Goal: Task Accomplishment & Management: Manage account settings

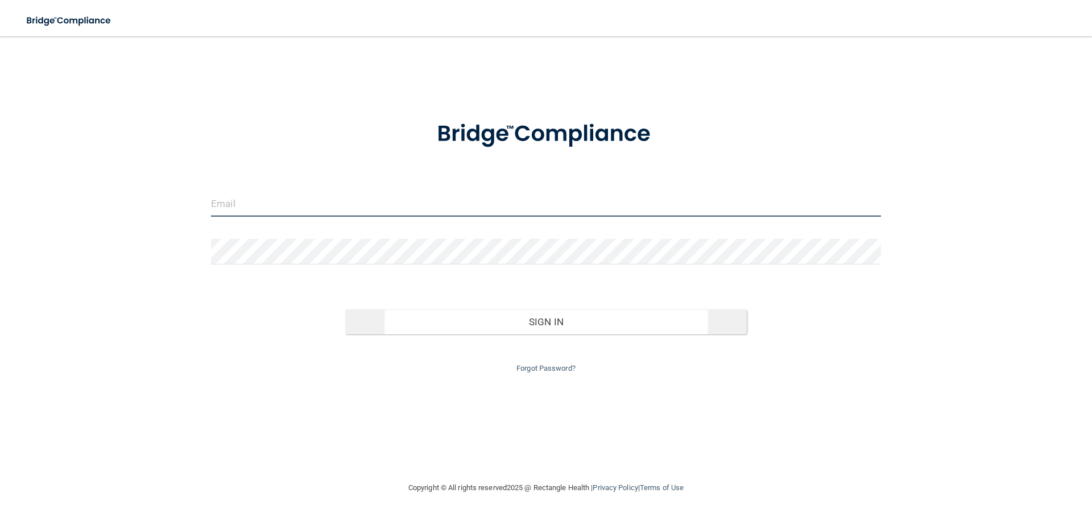
type input "[EMAIL_ADDRESS][DOMAIN_NAME]"
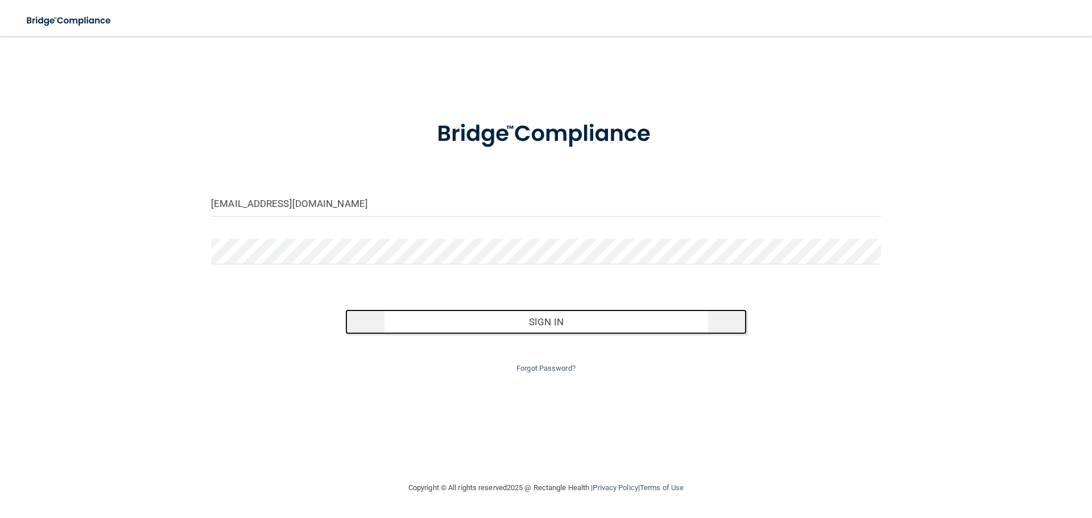
click at [575, 312] on button "Sign In" at bounding box center [546, 321] width 402 height 25
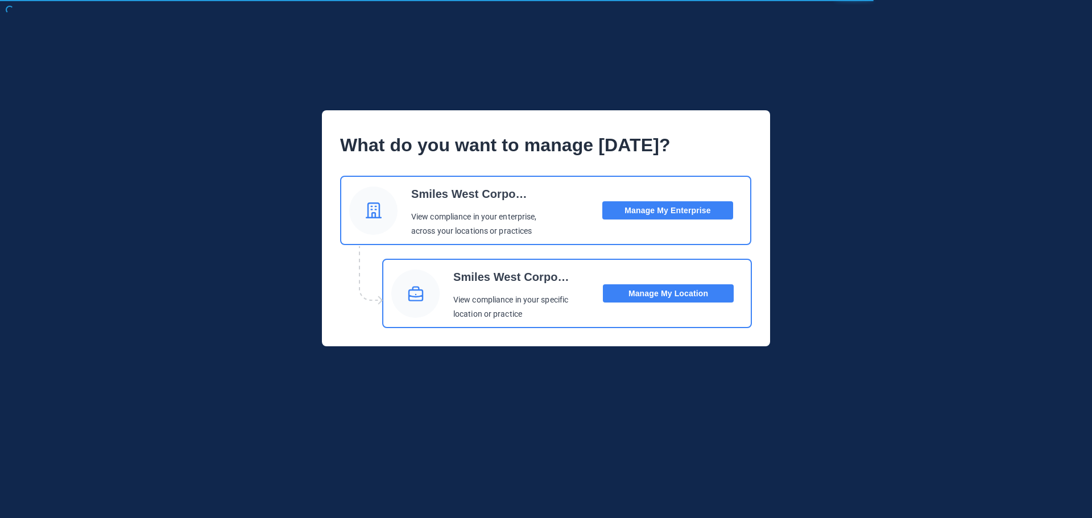
click at [652, 291] on button "Manage My Location" at bounding box center [668, 293] width 131 height 18
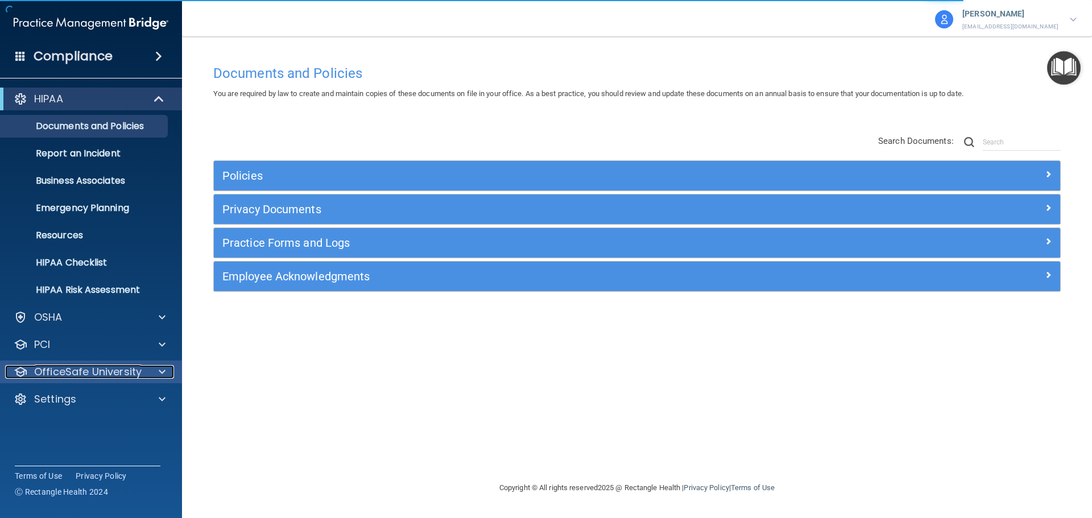
click at [65, 371] on p "OfficeSafe University" at bounding box center [87, 372] width 107 height 14
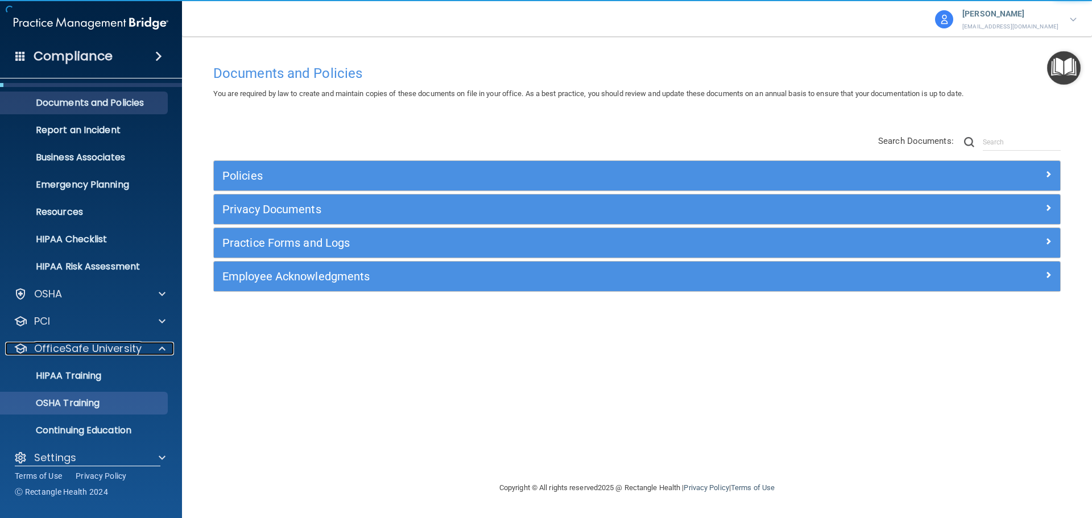
scroll to position [36, 0]
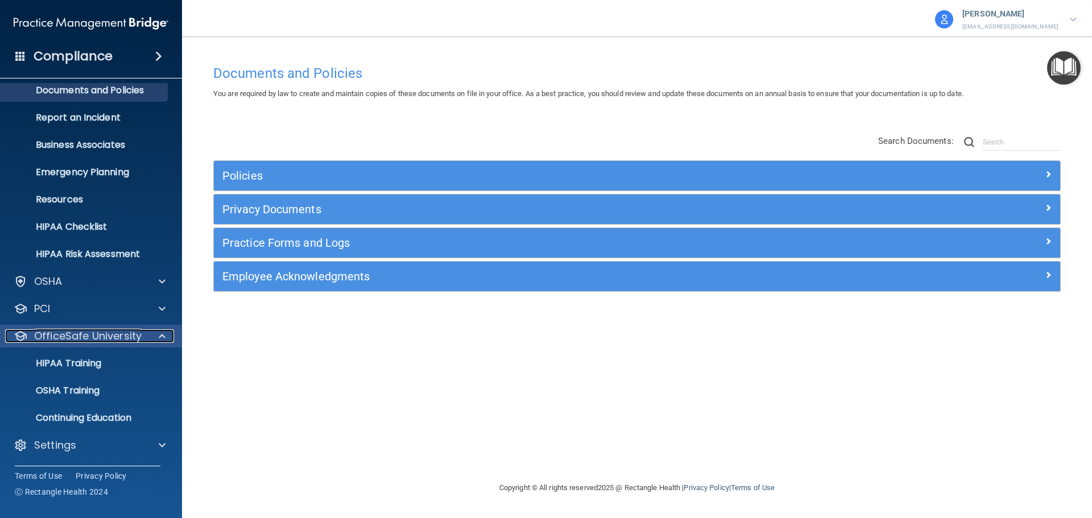
click at [65, 339] on p "OfficeSafe University" at bounding box center [87, 336] width 107 height 14
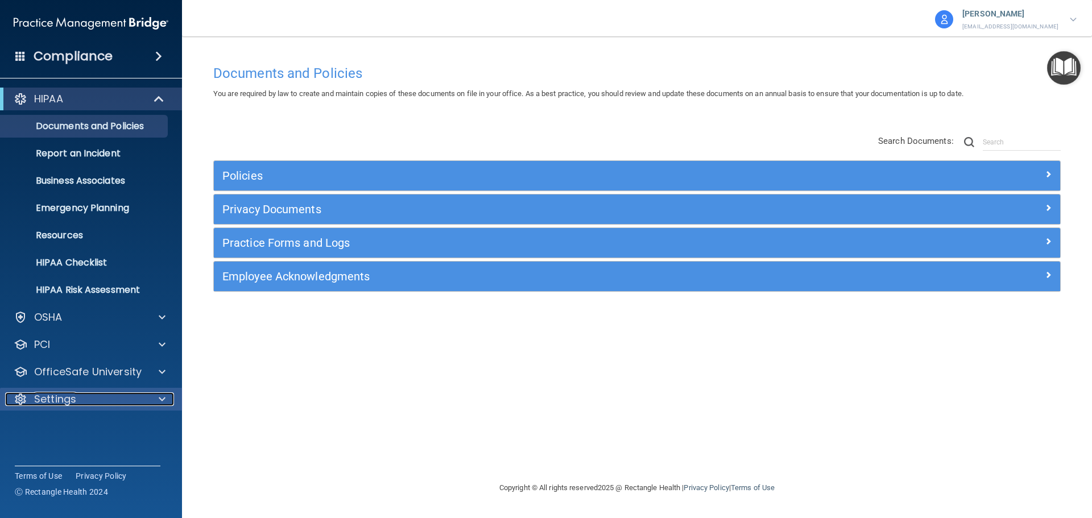
click at [49, 401] on p "Settings" at bounding box center [55, 399] width 42 height 14
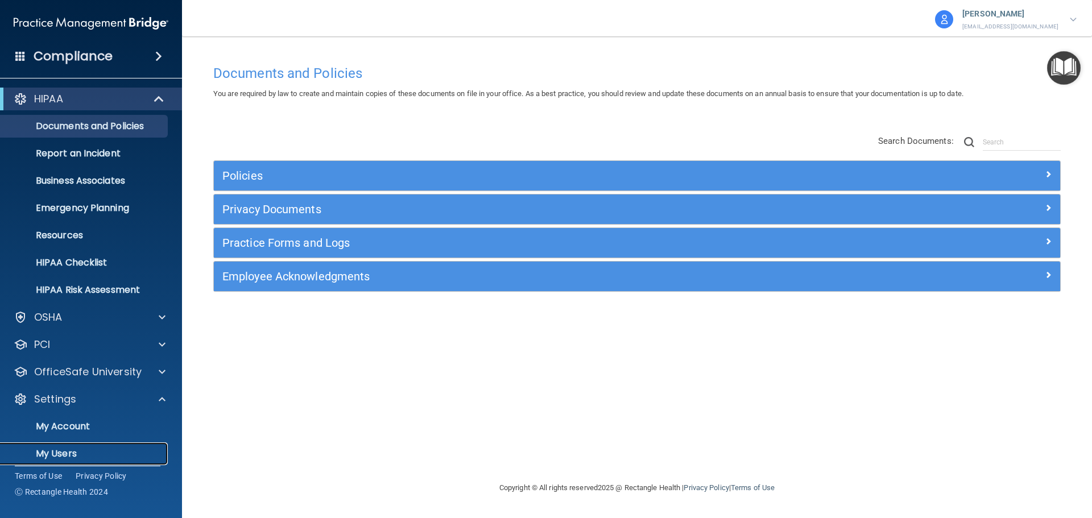
click at [62, 455] on p "My Users" at bounding box center [84, 453] width 155 height 11
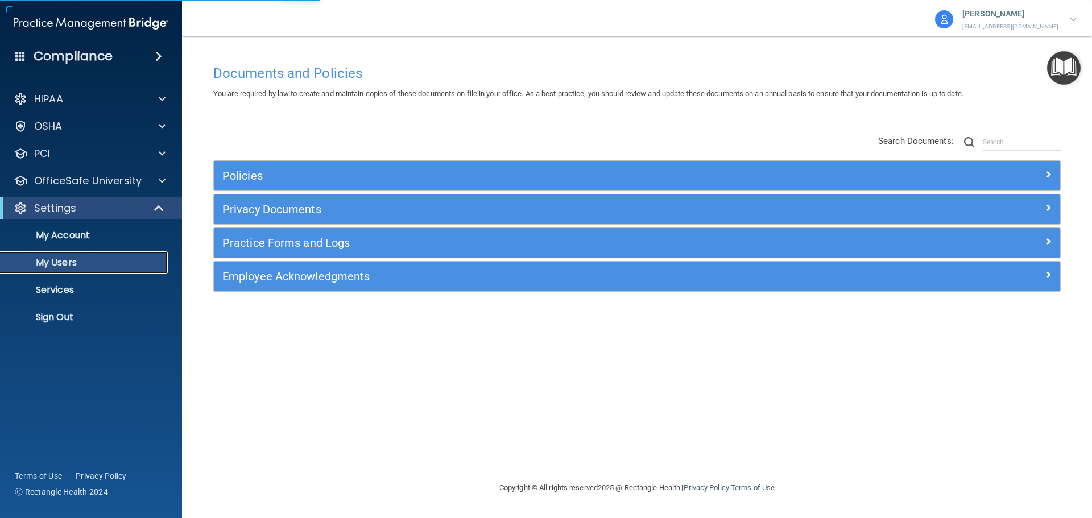
select select "20"
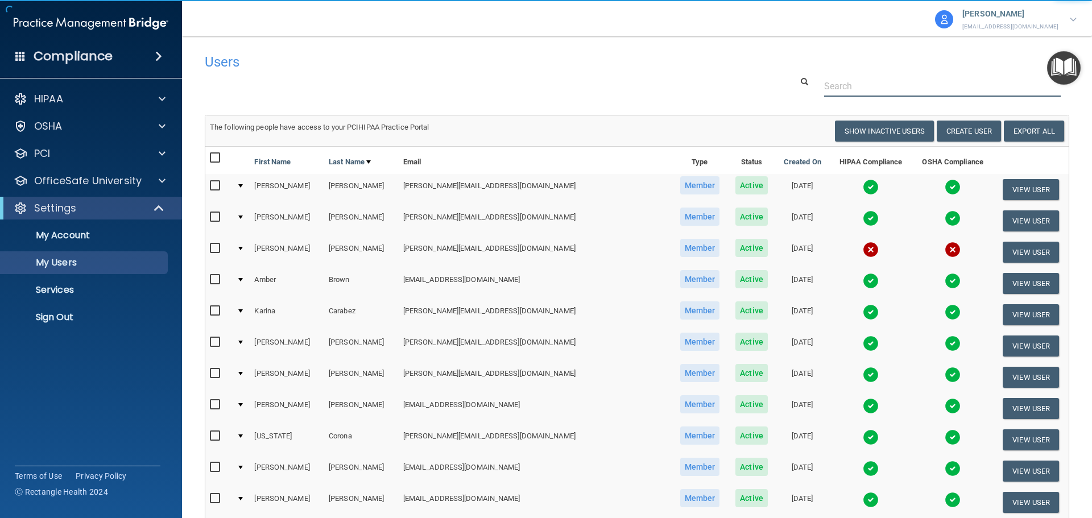
click at [838, 79] on input "text" at bounding box center [942, 86] width 237 height 21
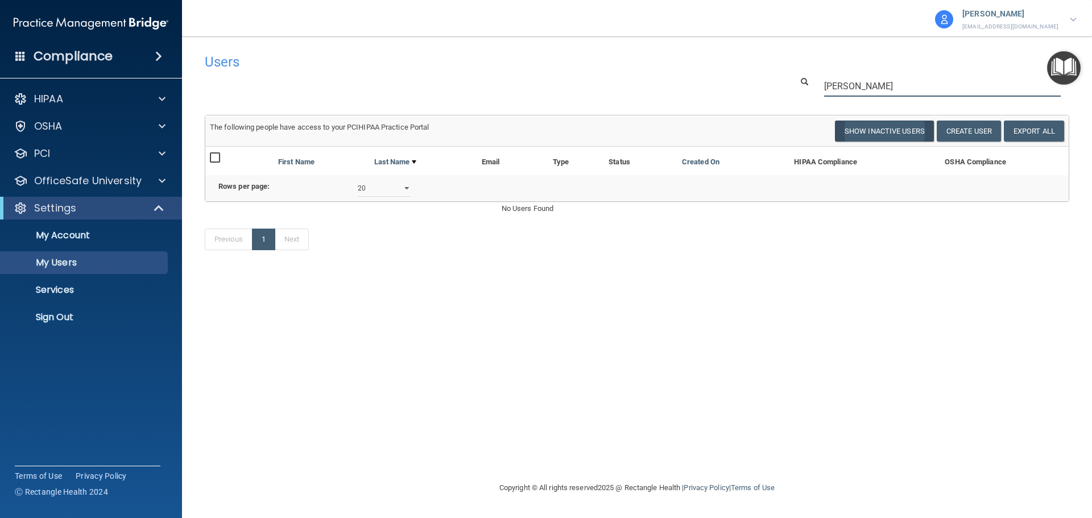
type input "[PERSON_NAME]"
click at [905, 138] on button "Show Inactive Users" at bounding box center [884, 131] width 99 height 21
select select "20"
click at [873, 89] on input "[PERSON_NAME]" at bounding box center [942, 86] width 237 height 21
drag, startPoint x: 873, startPoint y: 89, endPoint x: 784, endPoint y: 83, distance: 89.5
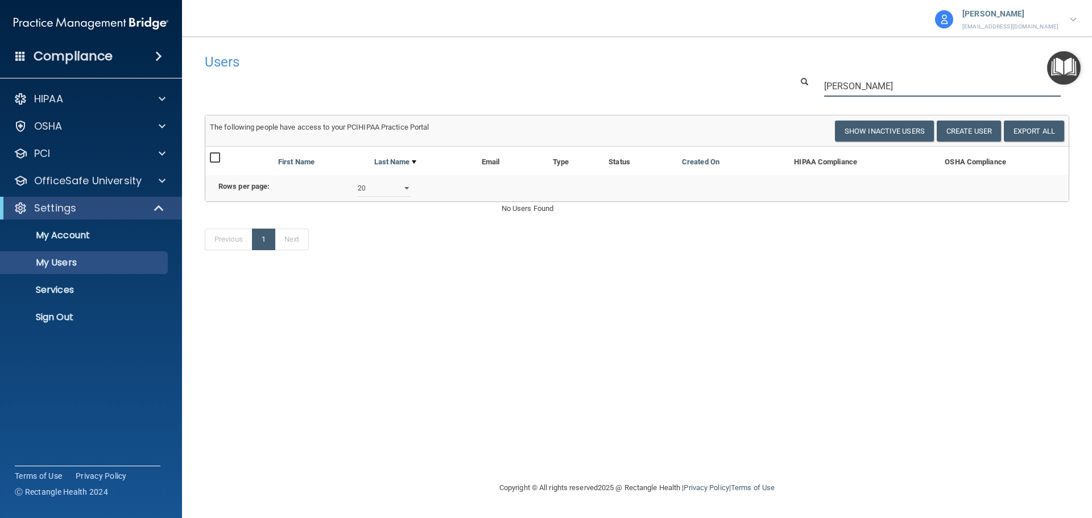
click at [784, 83] on div "[PERSON_NAME]" at bounding box center [931, 86] width 294 height 21
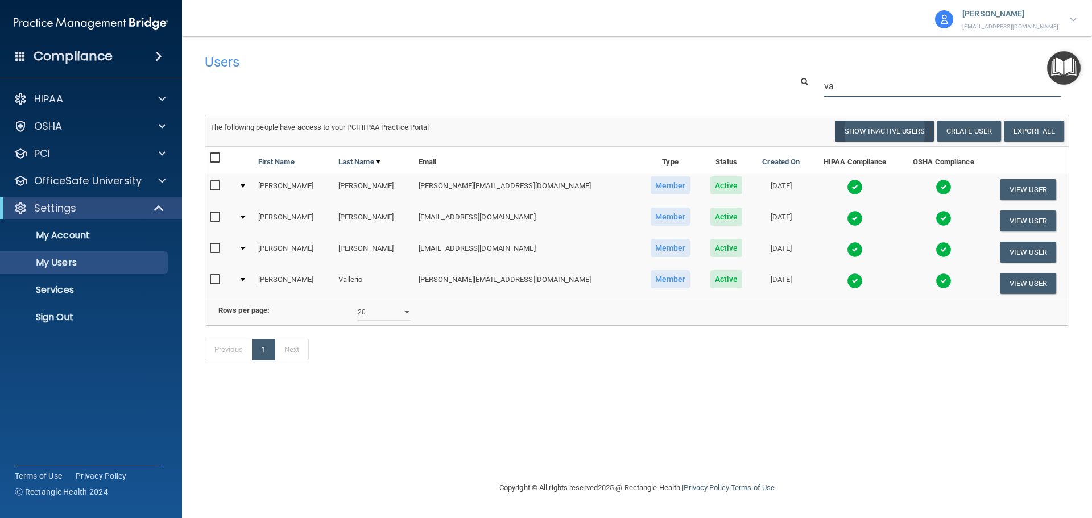
type input "va"
click at [884, 134] on button "Show Inactive Users" at bounding box center [884, 131] width 99 height 21
select select "20"
drag, startPoint x: 862, startPoint y: 89, endPoint x: 785, endPoint y: 84, distance: 77.5
click at [785, 84] on div "va" at bounding box center [931, 86] width 294 height 21
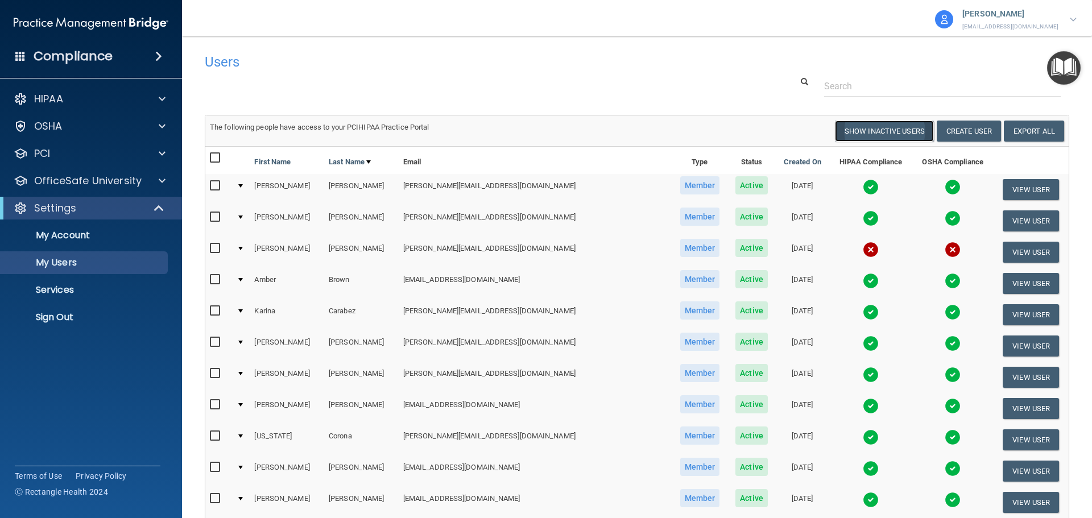
click at [846, 134] on button "Show Inactive Users" at bounding box center [884, 131] width 99 height 21
select select "20"
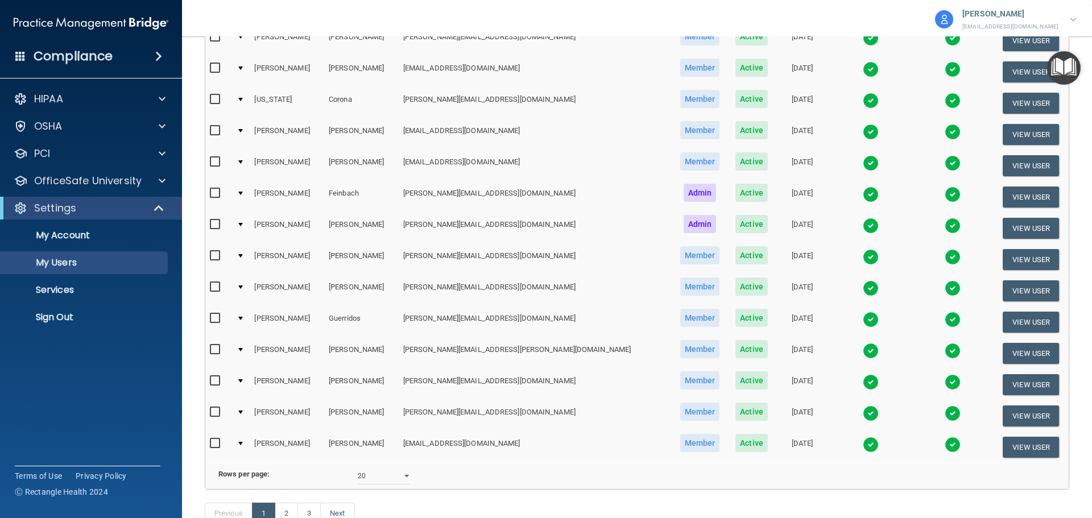
scroll to position [423, 0]
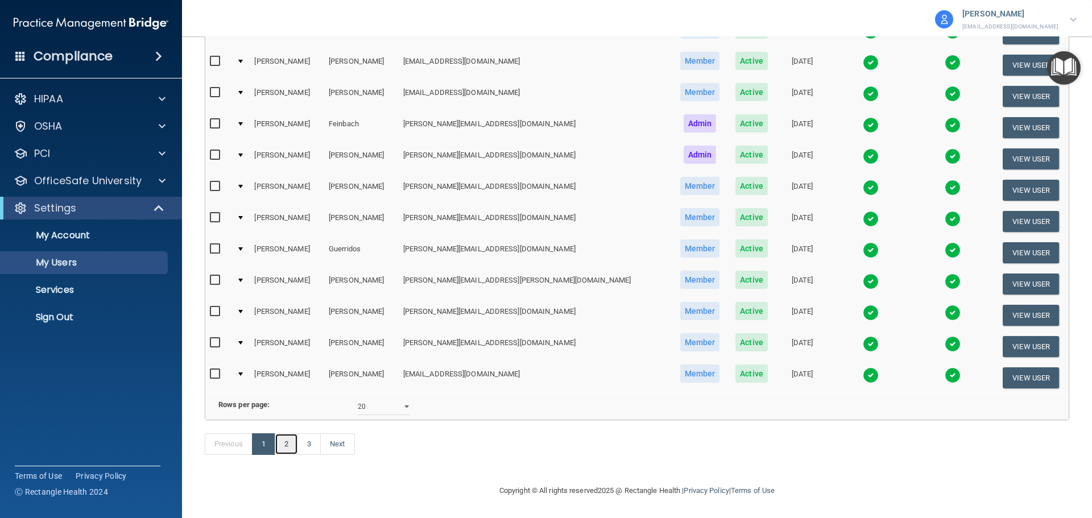
click at [296, 445] on link "2" at bounding box center [286, 444] width 23 height 22
select select "20"
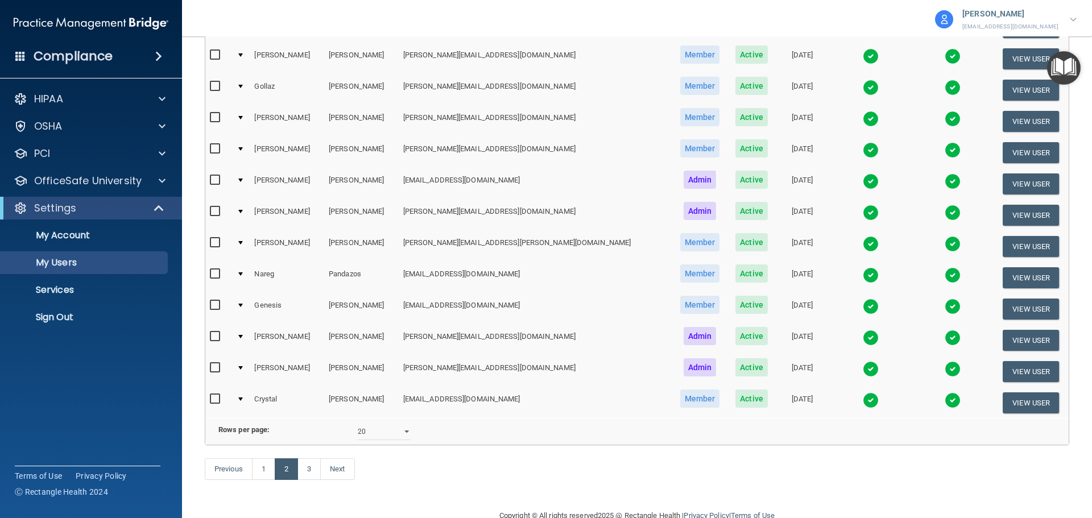
scroll to position [423, 0]
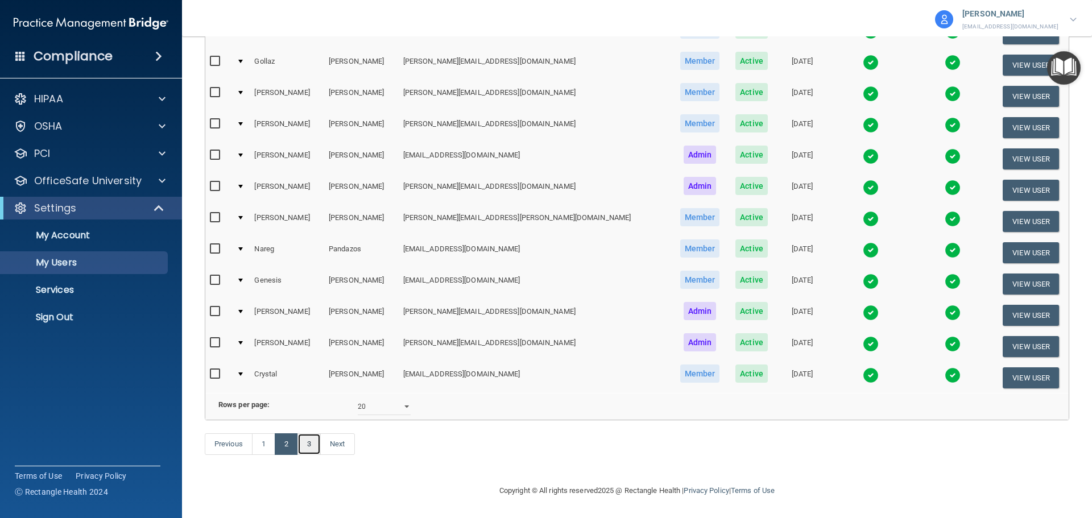
click at [311, 442] on link "3" at bounding box center [308, 444] width 23 height 22
select select "20"
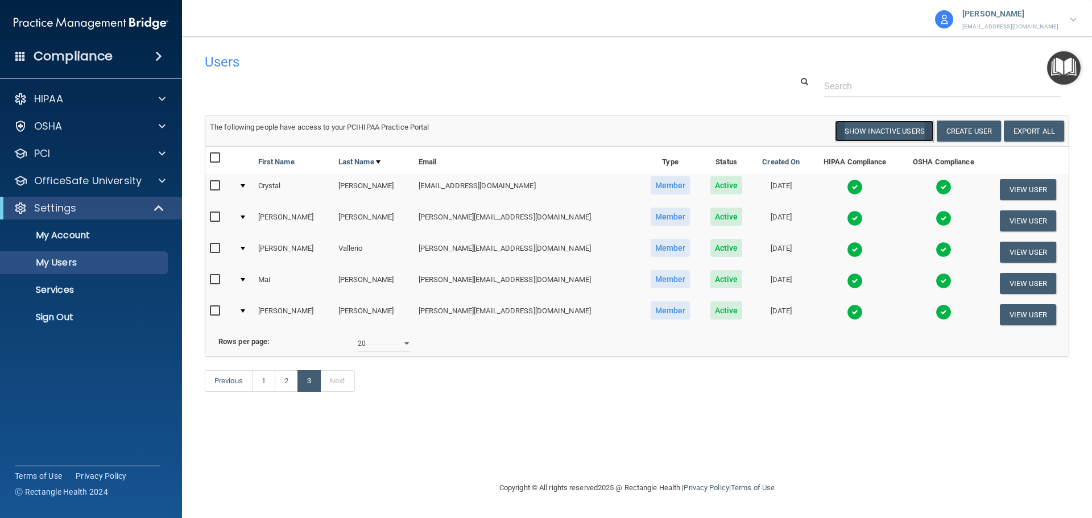
click at [861, 130] on button "Show Inactive Users" at bounding box center [884, 131] width 99 height 21
select select "20"
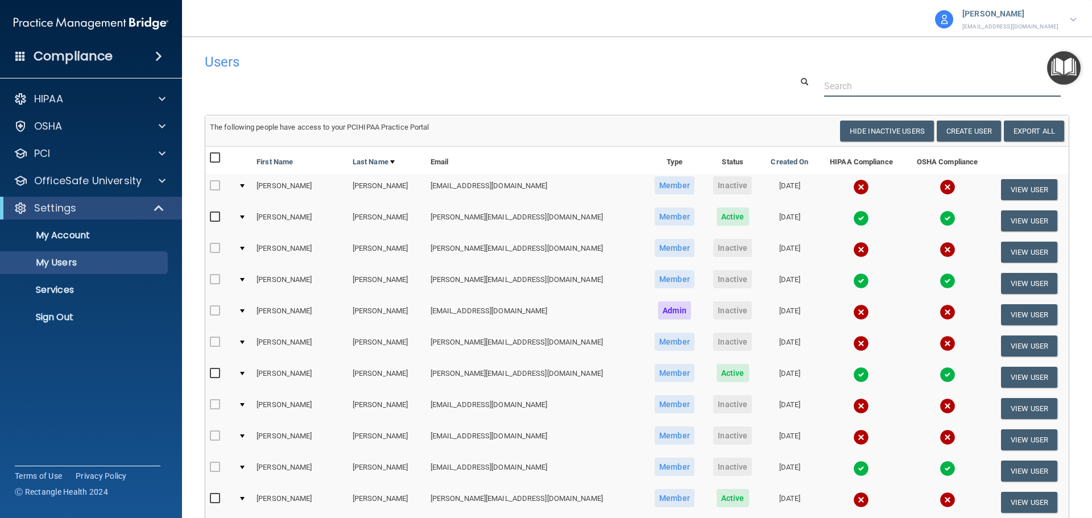
click at [884, 80] on input "text" at bounding box center [942, 86] width 237 height 21
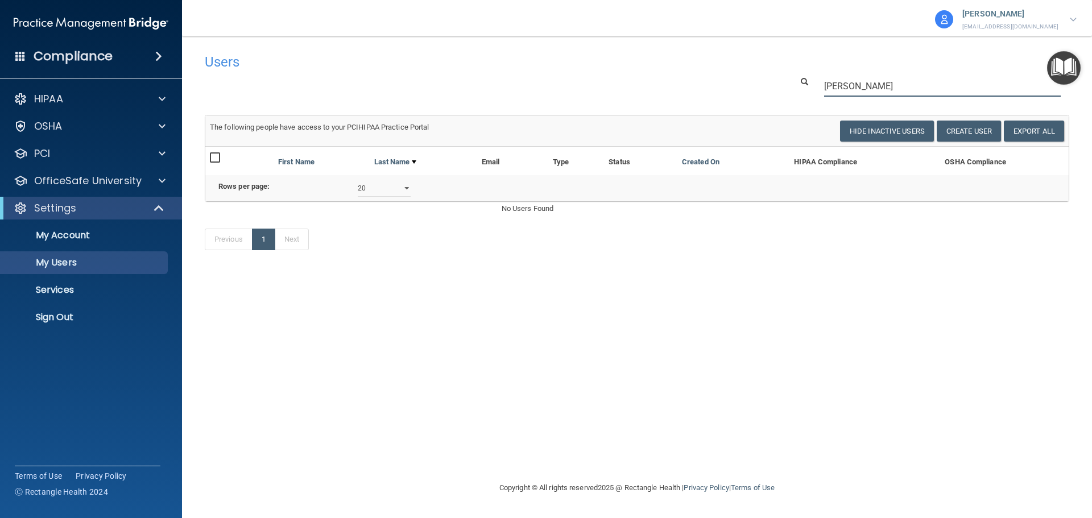
drag, startPoint x: 879, startPoint y: 88, endPoint x: 781, endPoint y: 85, distance: 97.3
click at [781, 85] on div "[PERSON_NAME]" at bounding box center [636, 86] width 881 height 21
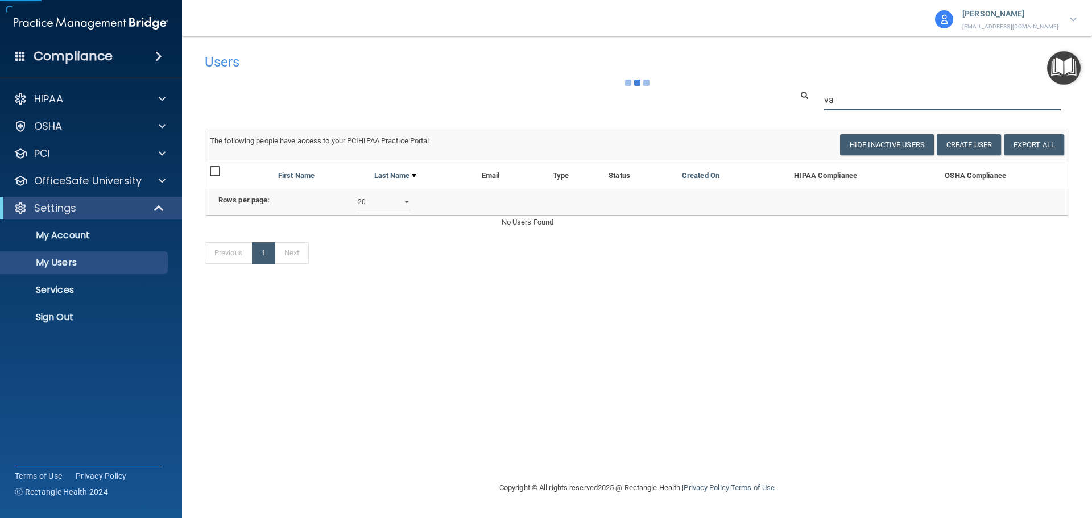
type input "val"
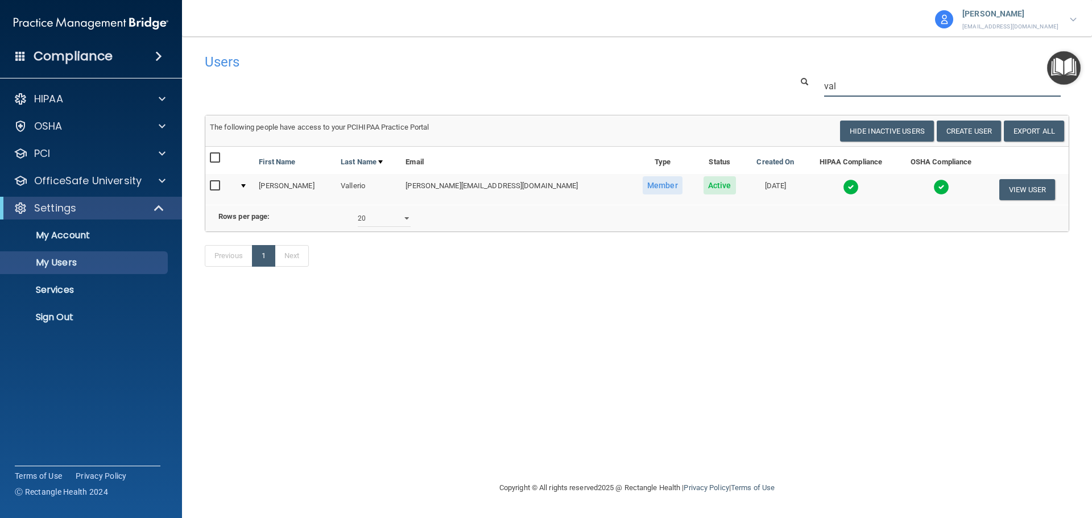
drag, startPoint x: 847, startPoint y: 88, endPoint x: 776, endPoint y: 85, distance: 70.6
click at [780, 83] on div "val" at bounding box center [636, 86] width 881 height 21
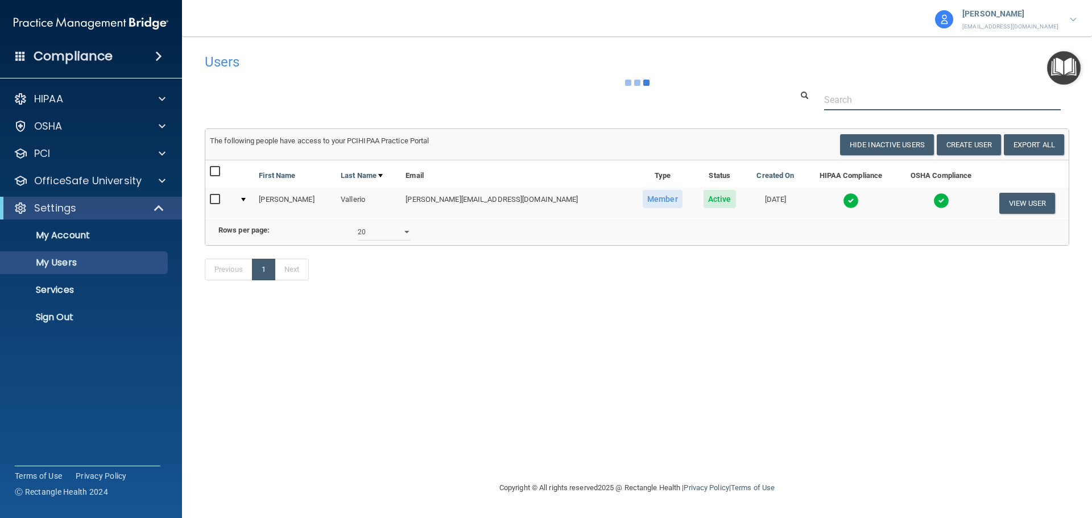
type input "\"
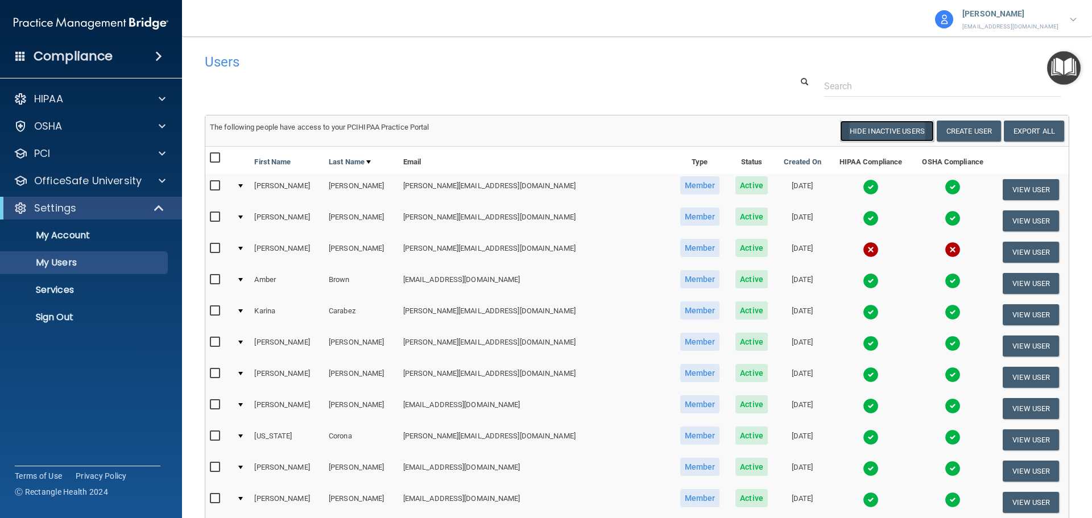
click at [873, 138] on button "Hide Inactive Users" at bounding box center [887, 131] width 94 height 21
select select "20"
click at [859, 134] on button "Show Inactive Users" at bounding box center [884, 131] width 99 height 21
select select "20"
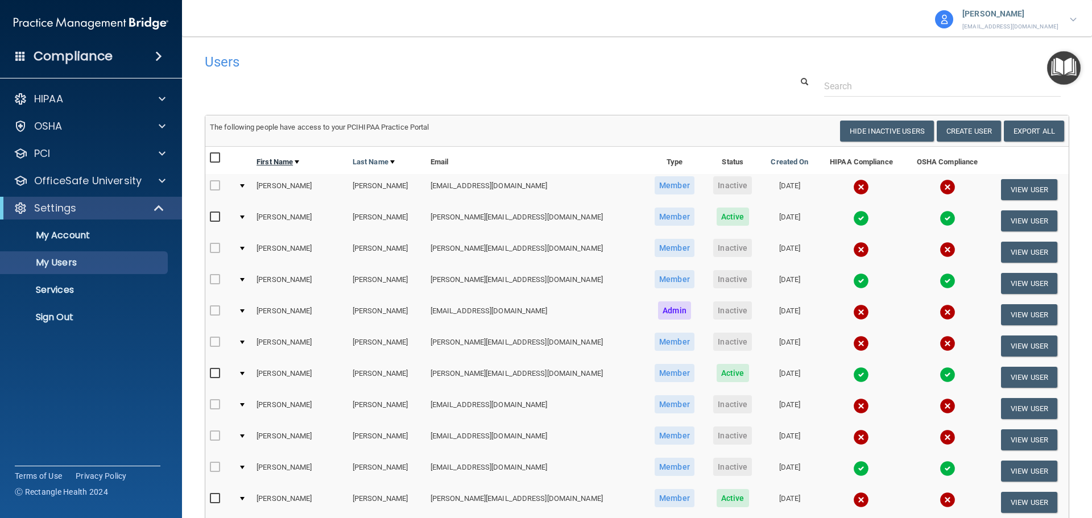
click at [275, 161] on link "First Name" at bounding box center [277, 162] width 43 height 14
select select "20"
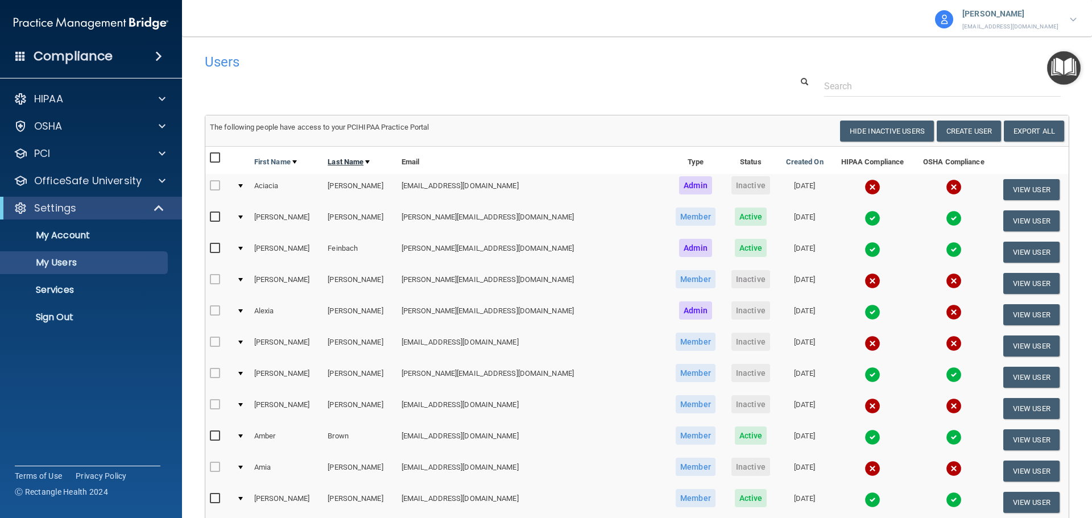
click at [349, 167] on link "Last Name" at bounding box center [349, 162] width 42 height 14
select select "20"
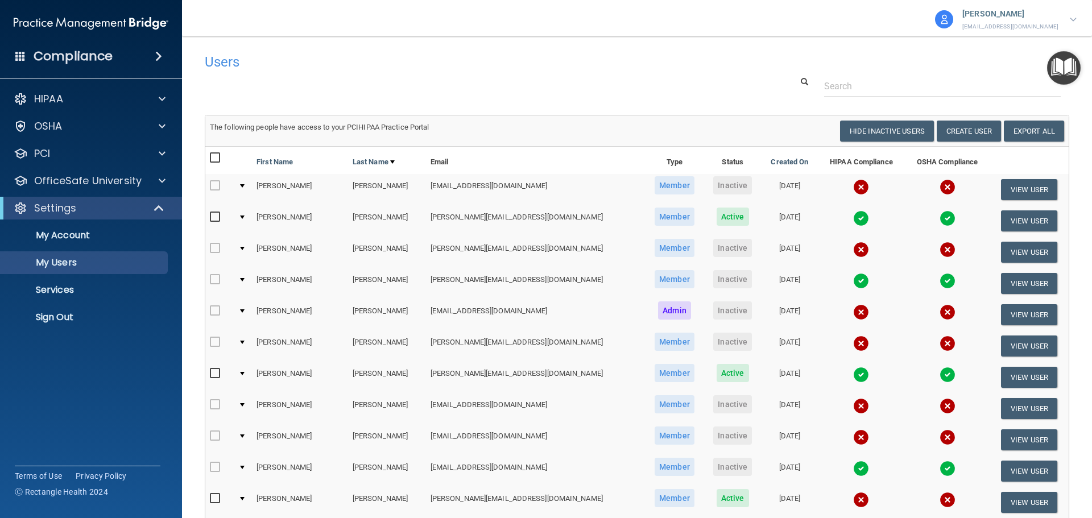
click at [353, 164] on link "Last Name" at bounding box center [374, 162] width 42 height 14
select select "20"
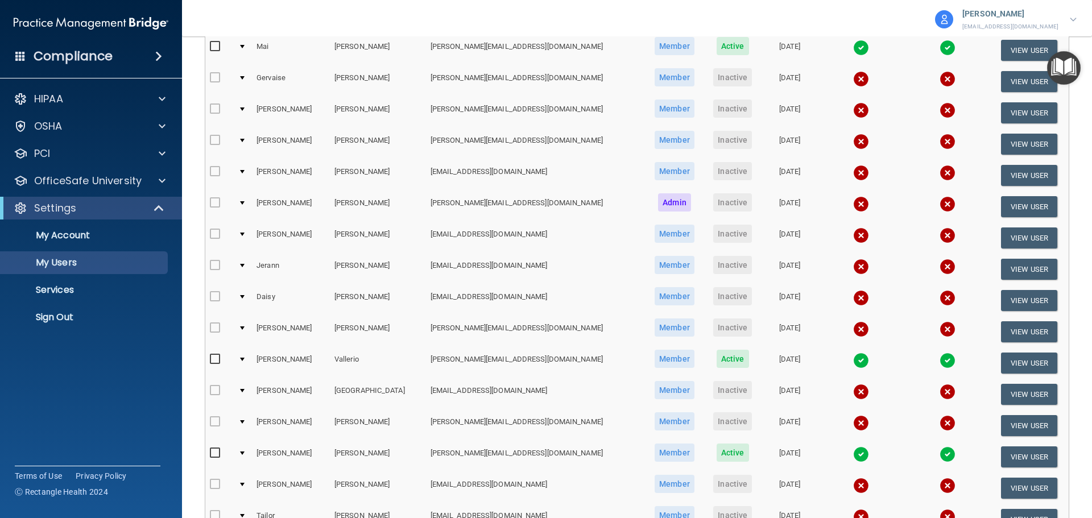
scroll to position [227, 0]
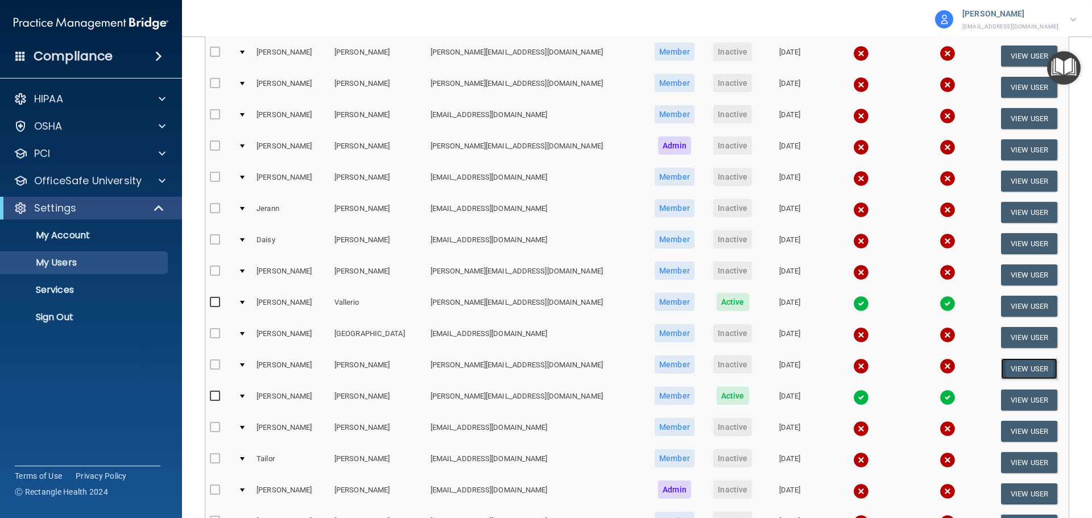
click at [1001, 371] on button "View User" at bounding box center [1029, 368] width 56 height 21
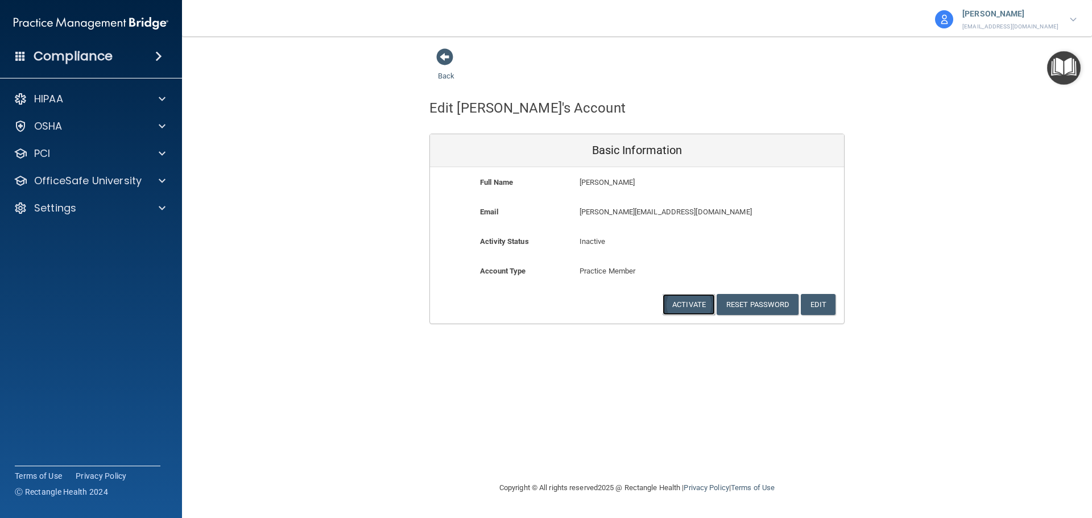
click at [690, 307] on button "Activate" at bounding box center [688, 304] width 52 height 21
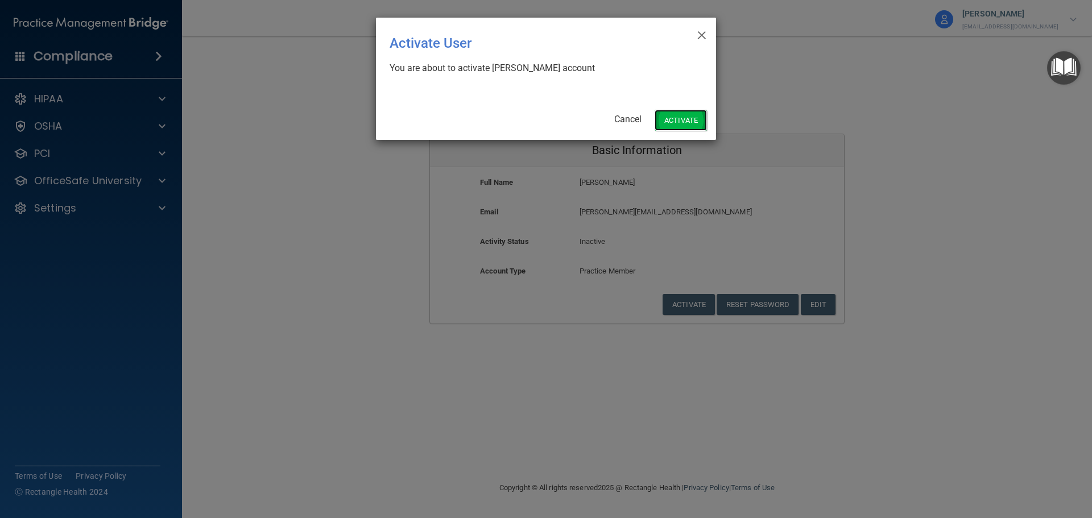
click at [691, 124] on button "Activate" at bounding box center [681, 120] width 52 height 21
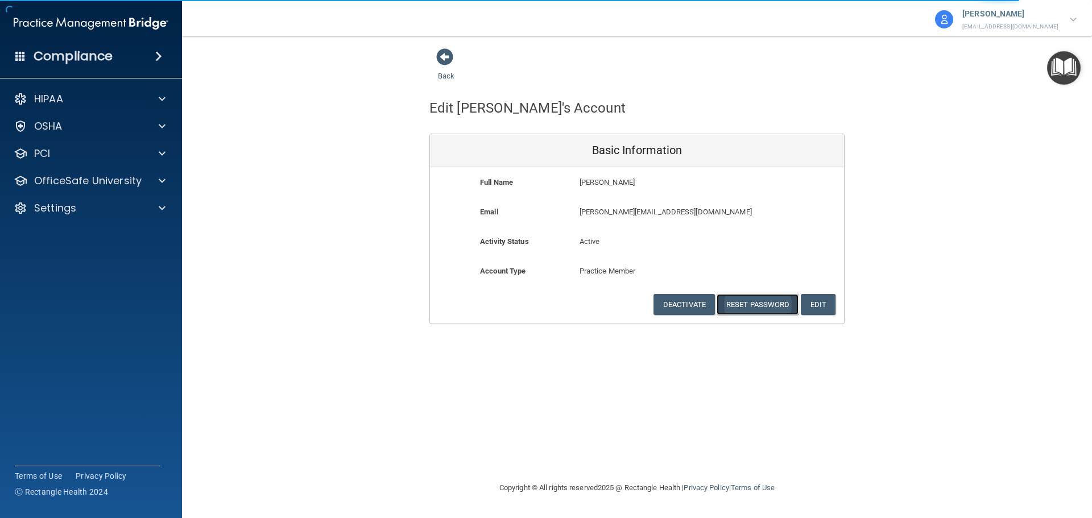
click at [781, 310] on button "Reset Password" at bounding box center [757, 304] width 82 height 21
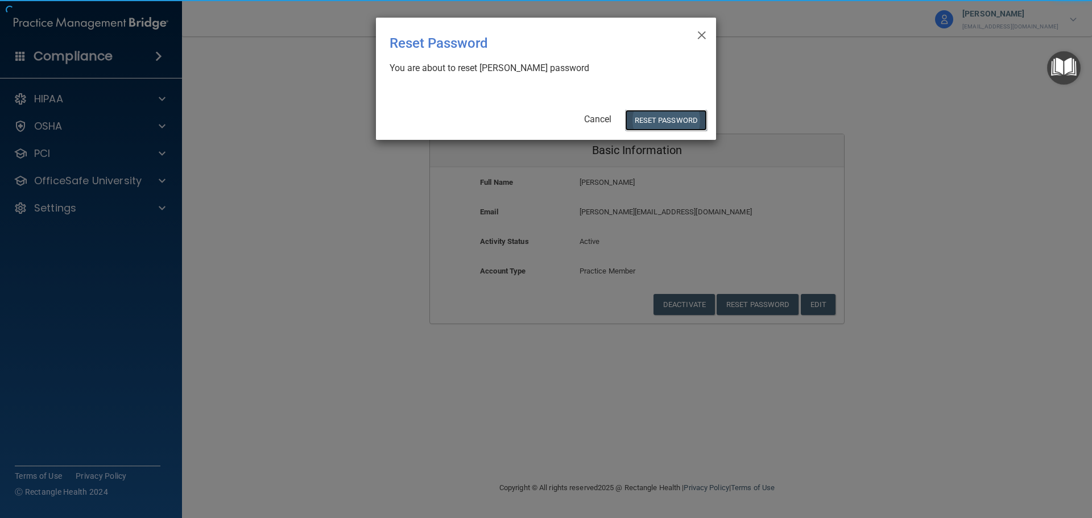
click at [667, 127] on button "Reset Password" at bounding box center [666, 120] width 82 height 21
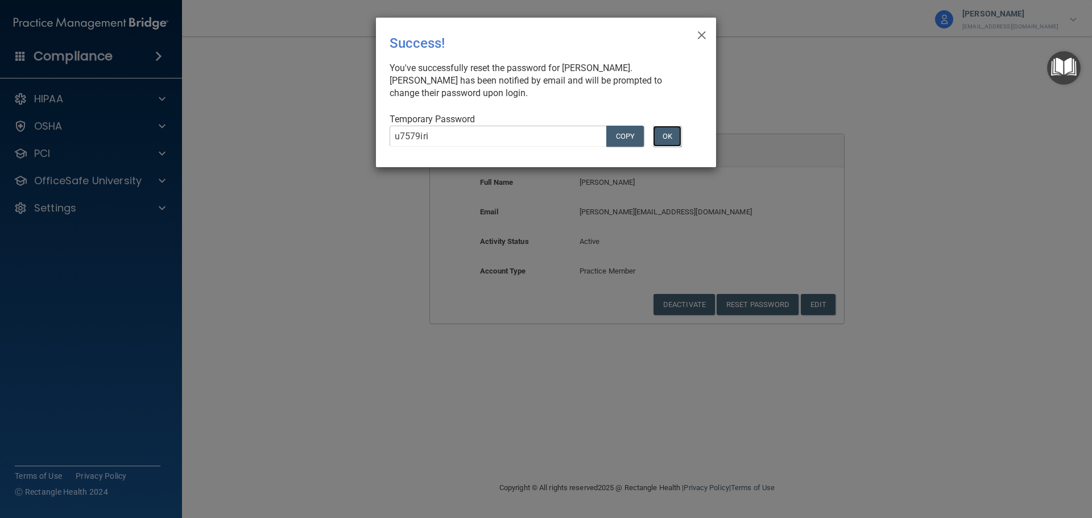
click at [672, 139] on button "OK" at bounding box center [667, 136] width 28 height 21
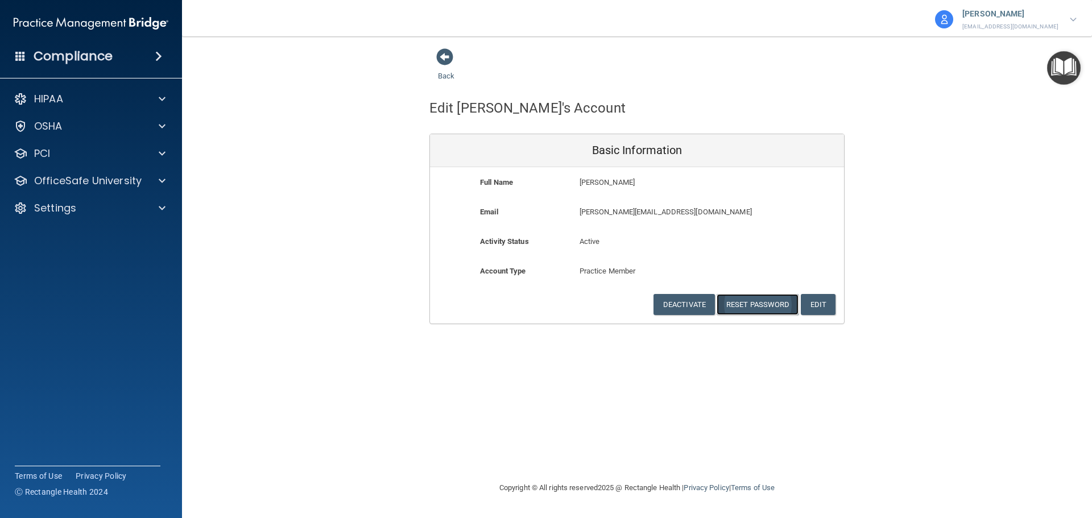
click at [763, 298] on button "Reset Password" at bounding box center [757, 304] width 82 height 21
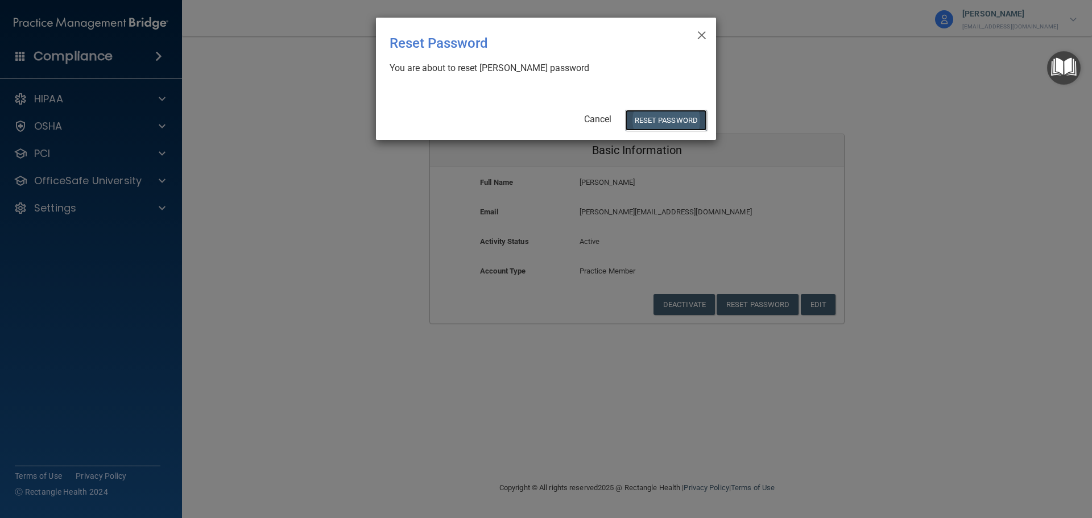
click at [652, 123] on button "Reset Password" at bounding box center [666, 120] width 82 height 21
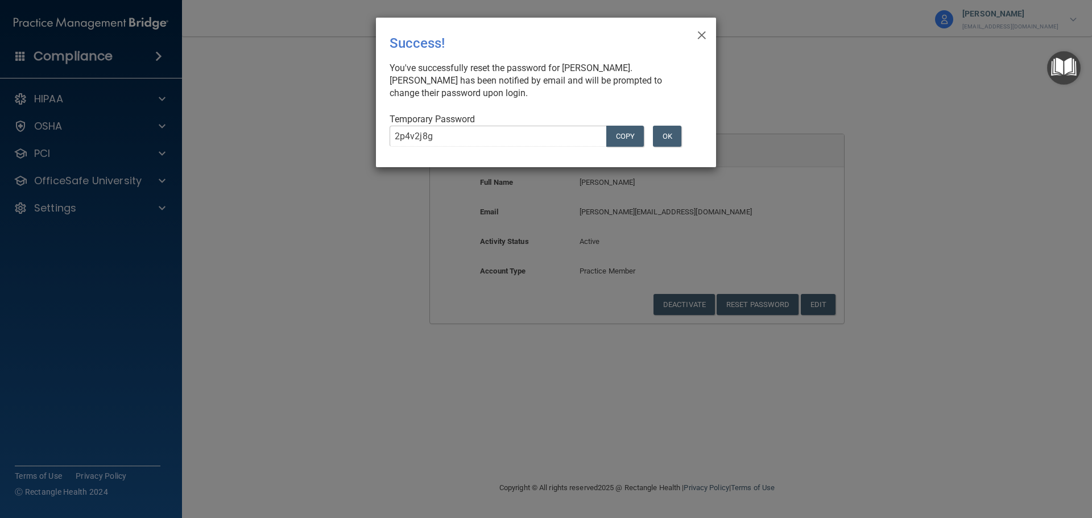
click at [904, 252] on div "× Close Success! You've successfully reset the password for Elizabeth Valdez. E…" at bounding box center [546, 259] width 1092 height 518
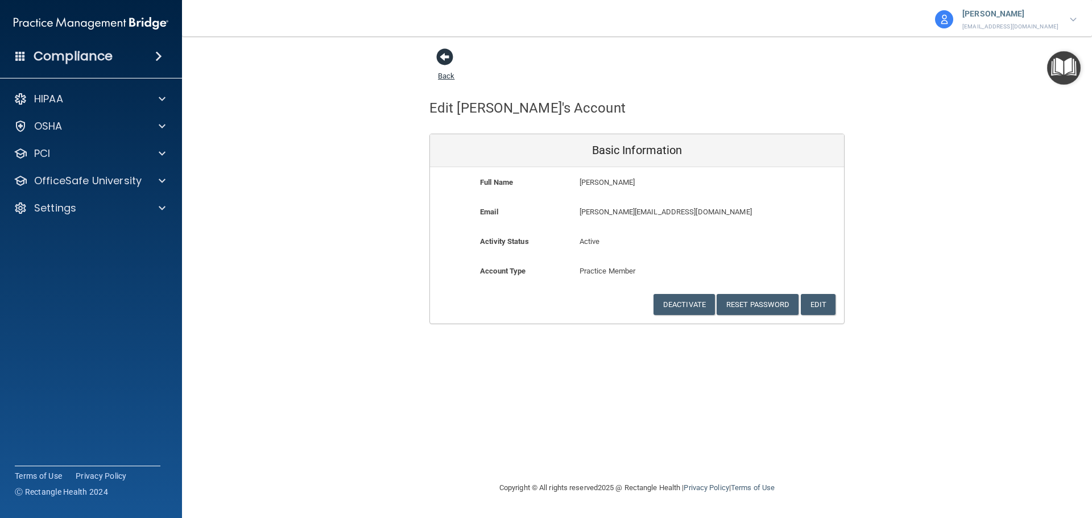
click at [451, 77] on link "Back" at bounding box center [446, 69] width 16 height 22
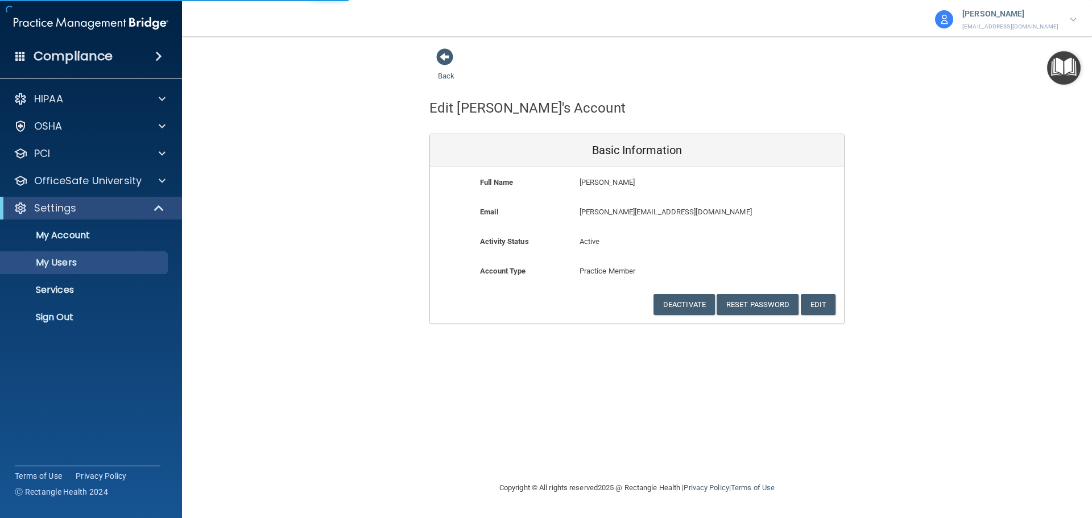
select select "20"
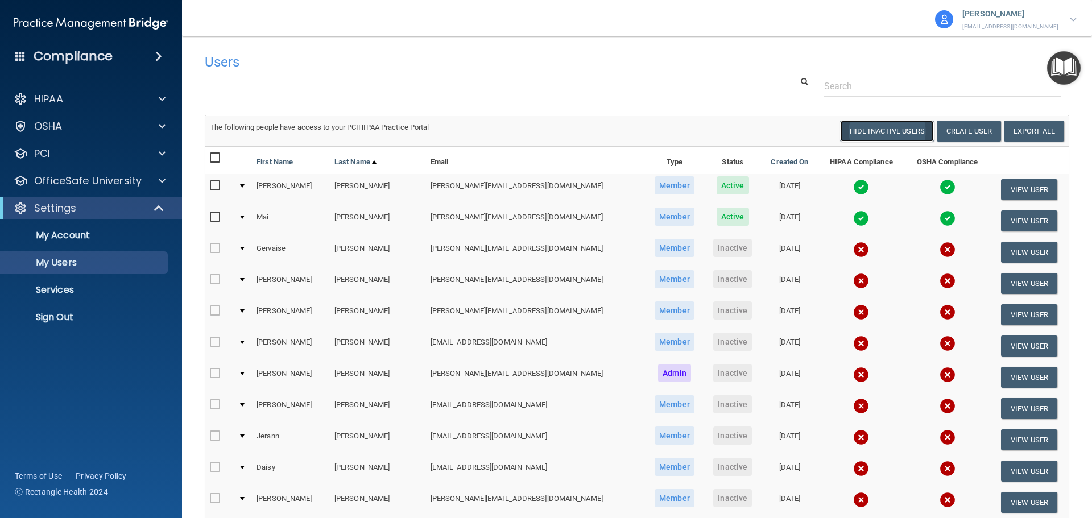
click at [865, 122] on button "Hide Inactive Users" at bounding box center [887, 131] width 94 height 21
select select "20"
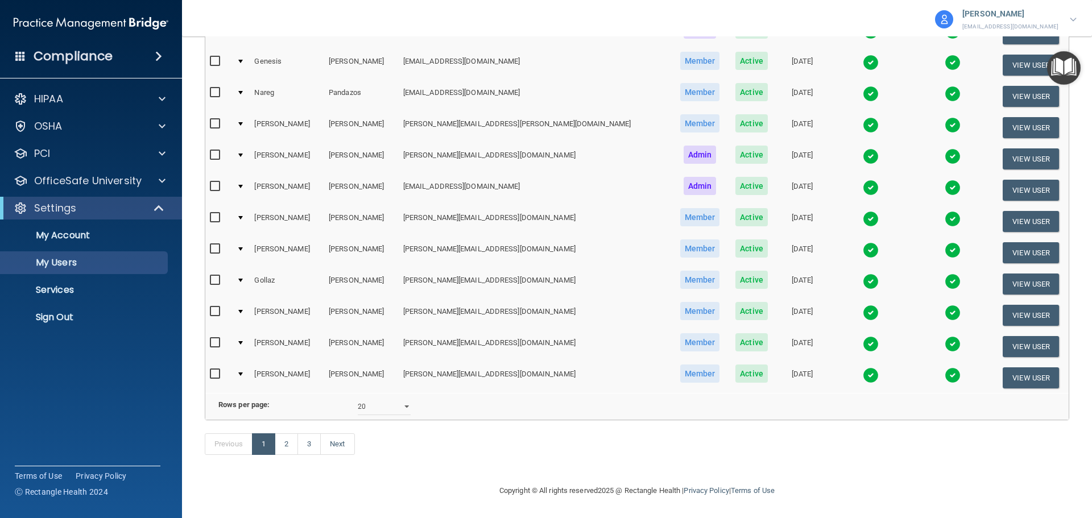
scroll to position [423, 0]
click at [308, 444] on link "3" at bounding box center [308, 444] width 23 height 22
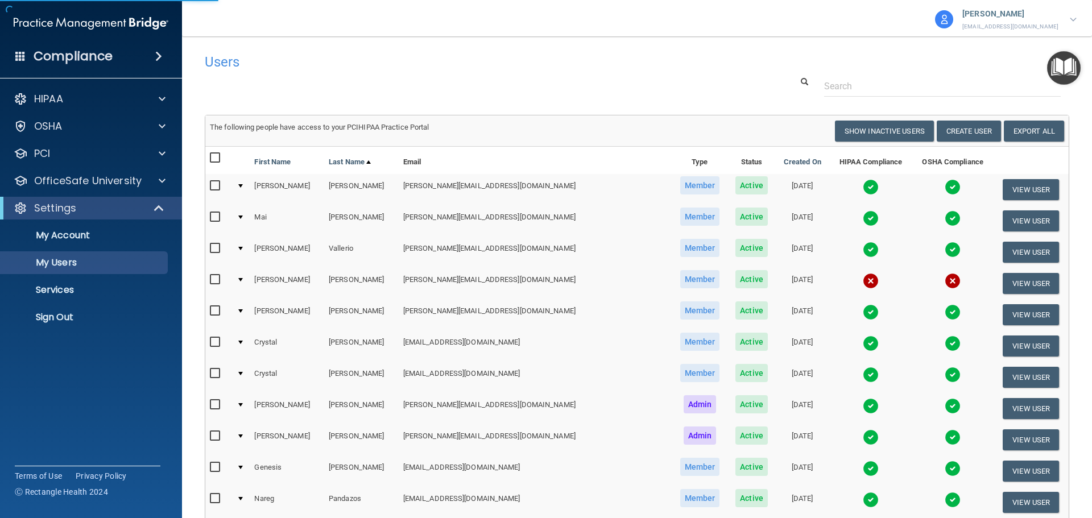
select select "20"
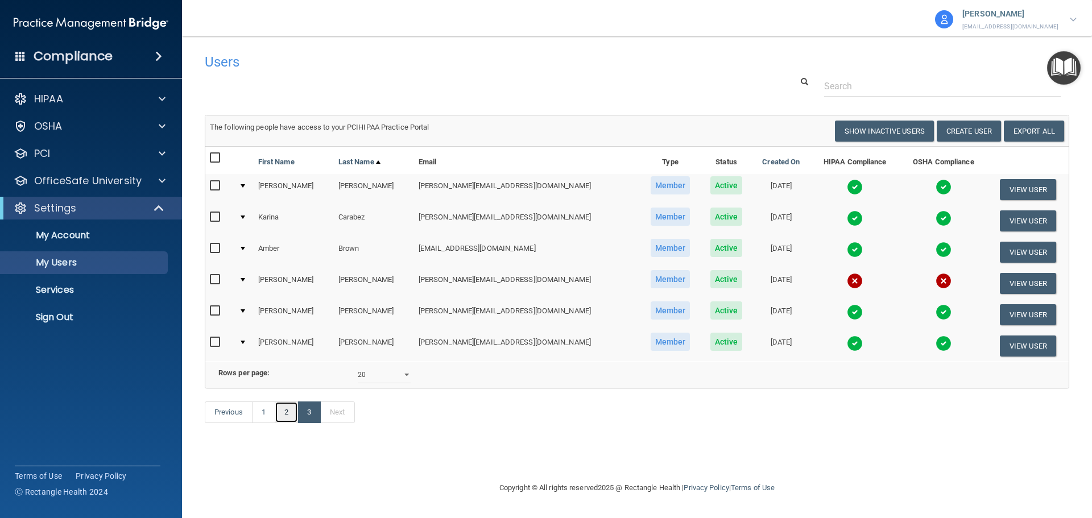
click at [280, 423] on link "2" at bounding box center [286, 412] width 23 height 22
select select "20"
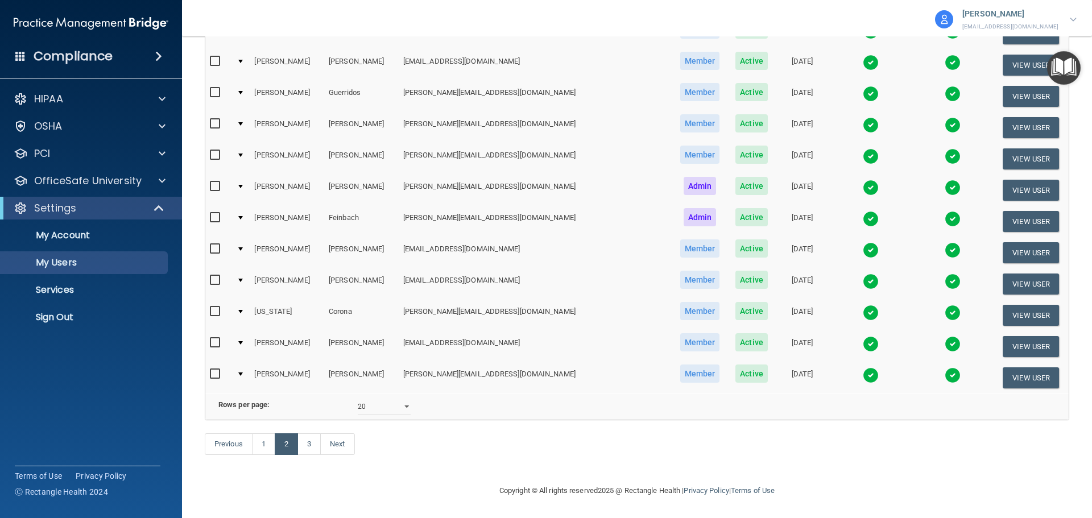
scroll to position [423, 0]
click at [263, 447] on link "1" at bounding box center [263, 444] width 23 height 22
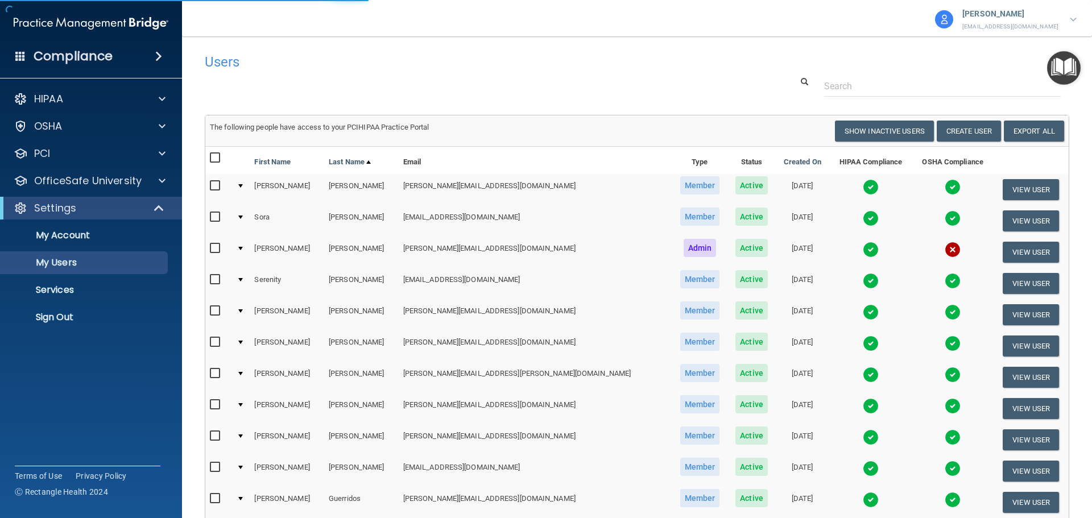
select select "20"
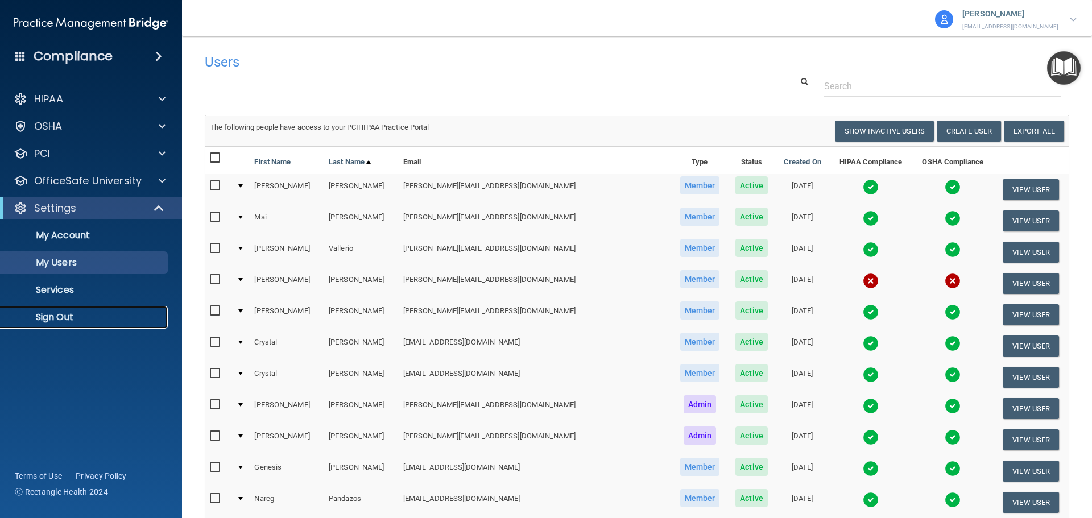
click at [80, 309] on link "Sign Out" at bounding box center [78, 317] width 179 height 23
